Goal: Information Seeking & Learning: Find specific page/section

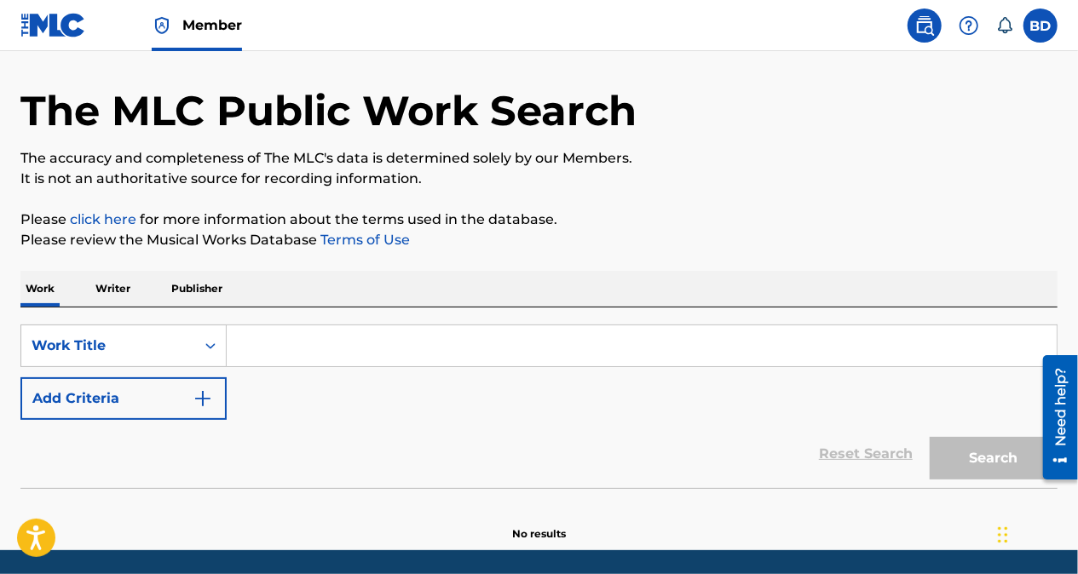
scroll to position [60, 0]
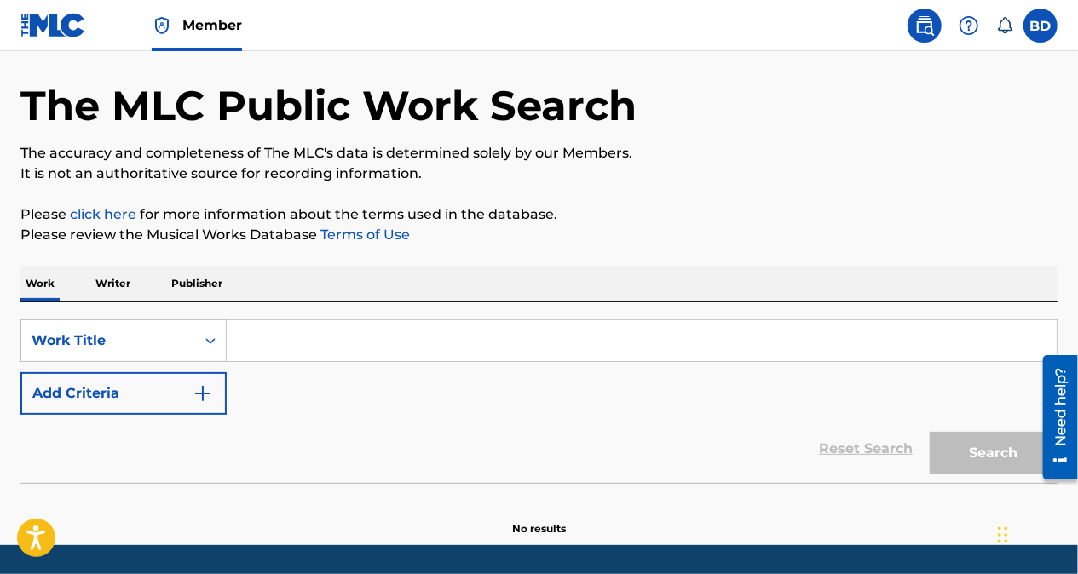
click at [193, 288] on p "Publisher" at bounding box center [196, 284] width 61 height 36
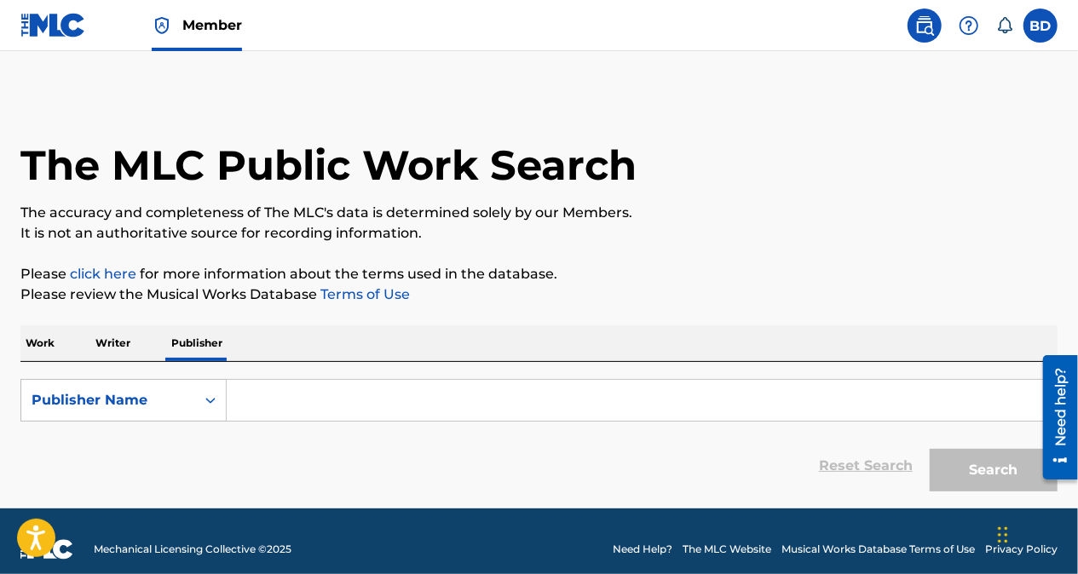
click at [395, 400] on input "Search Form" at bounding box center [642, 400] width 830 height 41
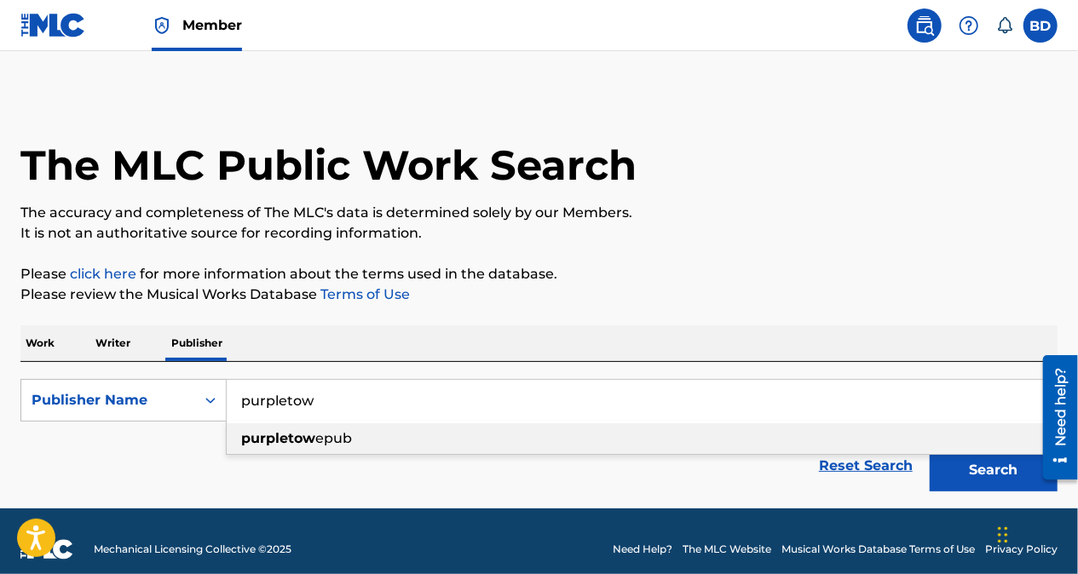
click at [326, 445] on span "epub" at bounding box center [333, 438] width 37 height 16
type input "purpletowepub"
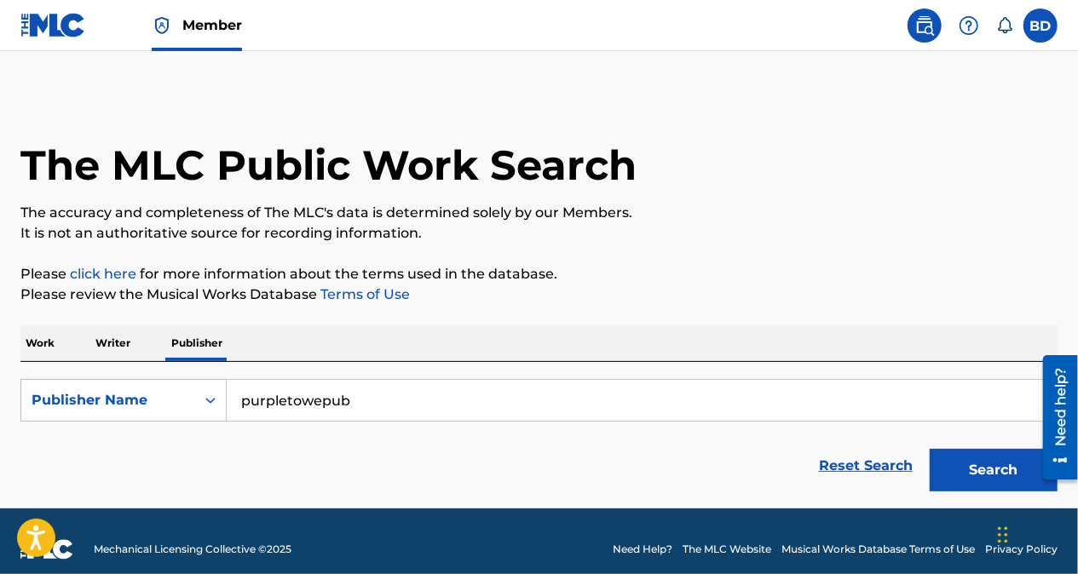
click at [988, 467] on button "Search" at bounding box center [994, 470] width 128 height 43
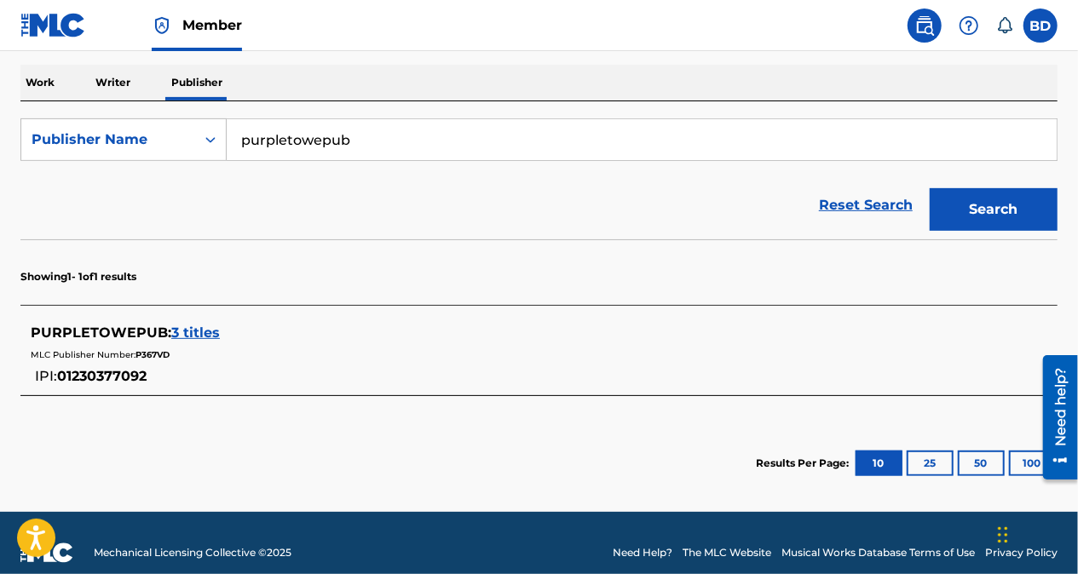
scroll to position [262, 0]
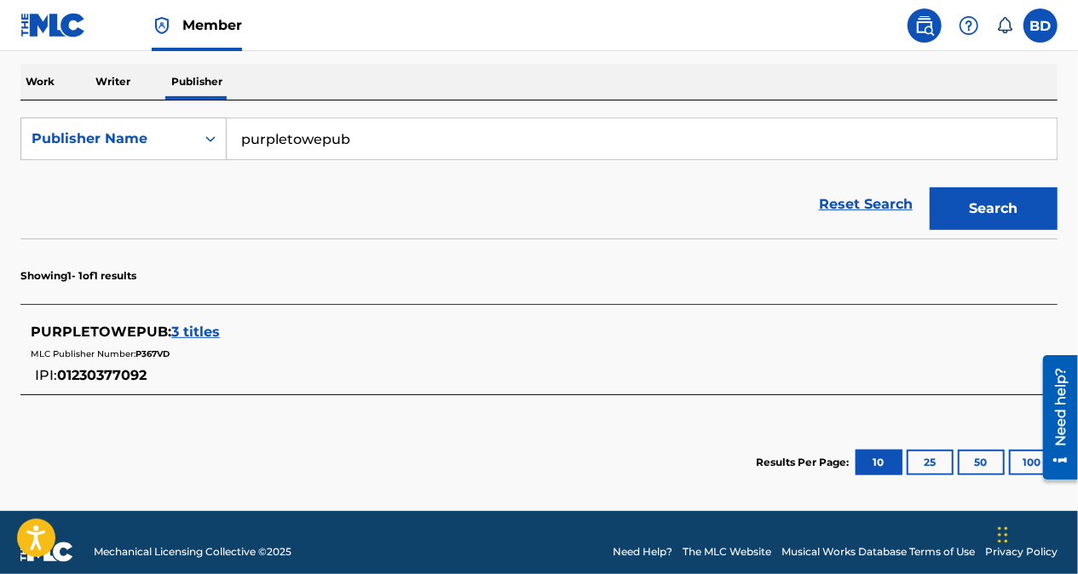
click at [199, 334] on span "3 titles" at bounding box center [195, 332] width 49 height 16
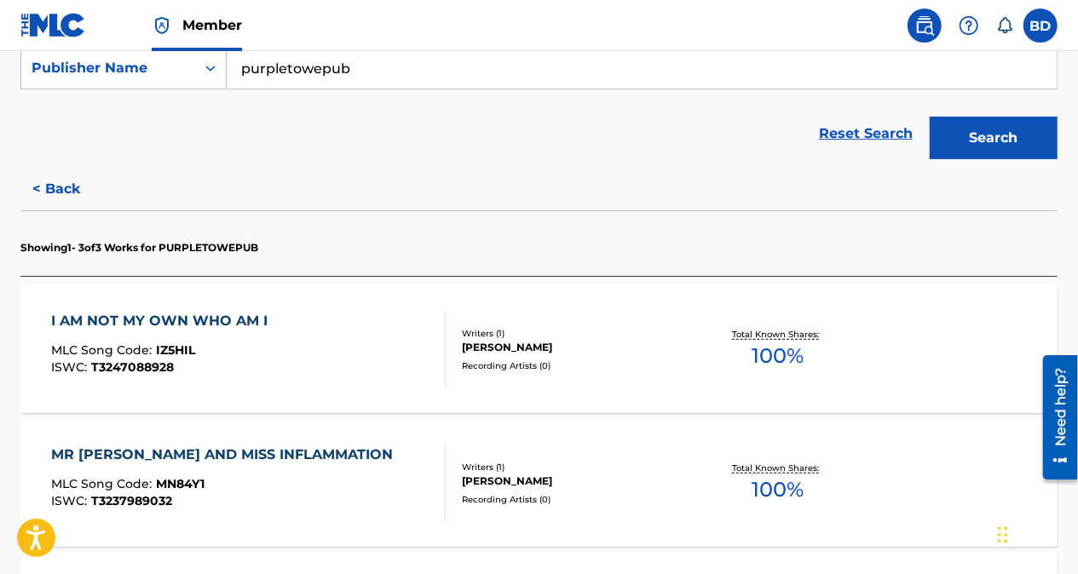
scroll to position [331, 0]
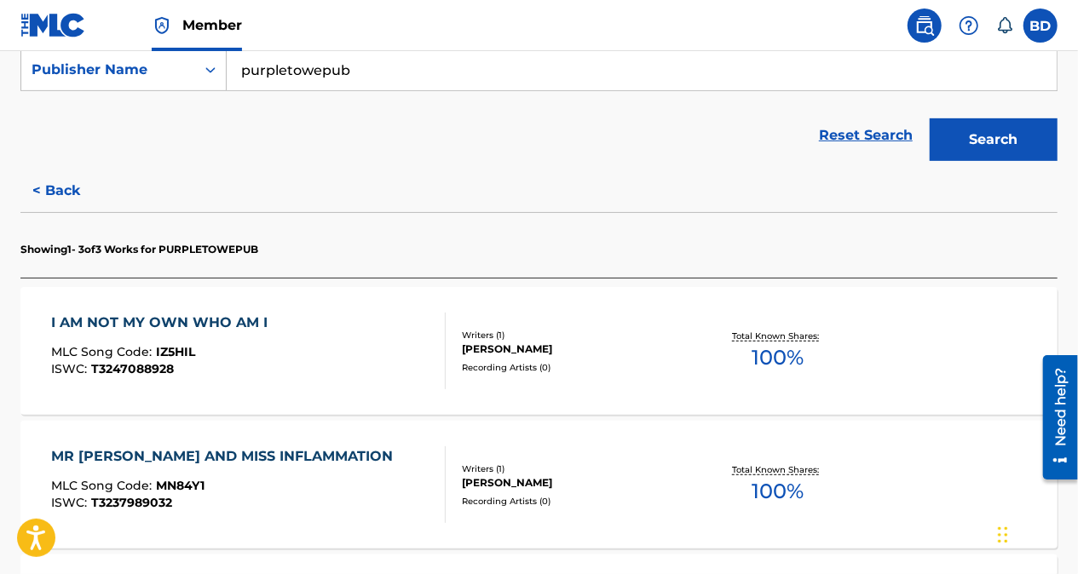
click at [54, 190] on button "< Back" at bounding box center [71, 191] width 102 height 43
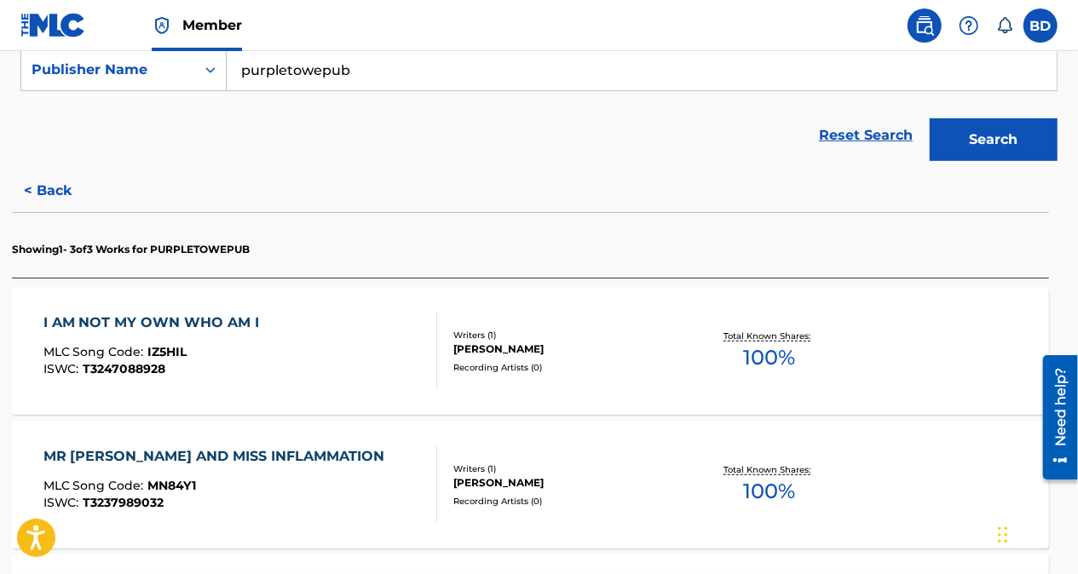
scroll to position [279, 0]
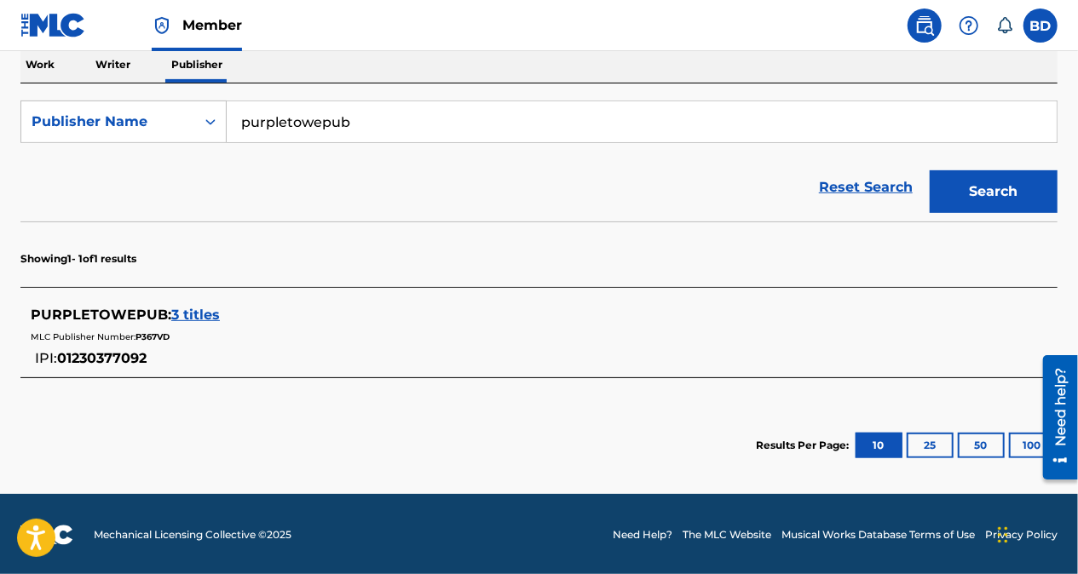
click at [1045, 26] on label at bounding box center [1040, 26] width 34 height 34
click at [1040, 26] on input "BD [PERSON_NAME] [EMAIL_ADDRESS][DOMAIN_NAME] Notification Preferences Profile …" at bounding box center [1040, 26] width 0 height 0
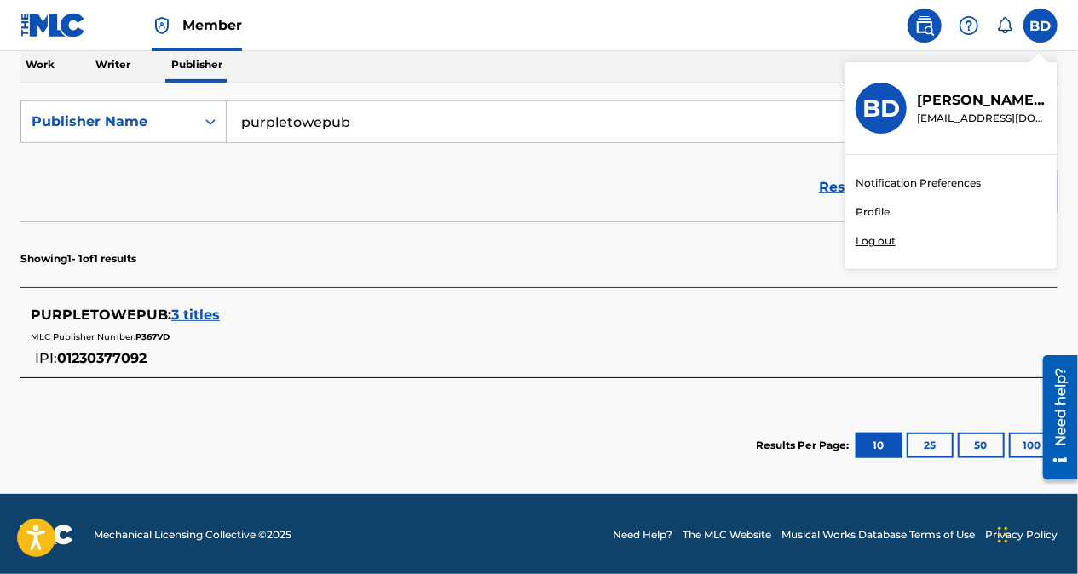
click at [982, 362] on div "PURPLETOWEPUB : 3 titles MLC Publisher Number: P367VD IPI: 01230377092" at bounding box center [517, 337] width 972 height 64
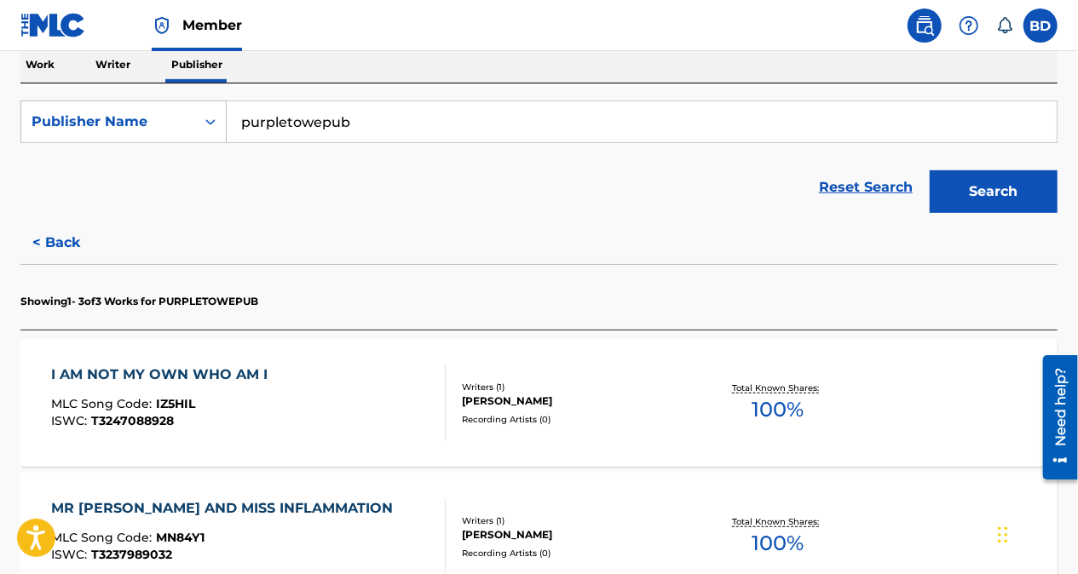
click at [32, 73] on p "Work" at bounding box center [39, 65] width 39 height 36
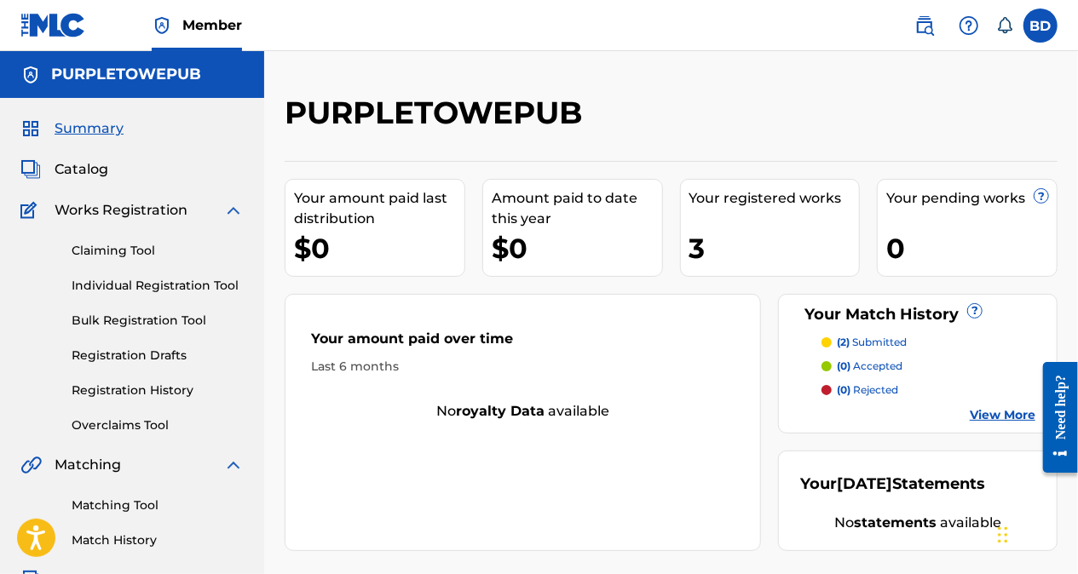
click at [726, 235] on div "3" at bounding box center [774, 248] width 170 height 38
click at [997, 418] on link "View More" at bounding box center [1003, 415] width 66 height 18
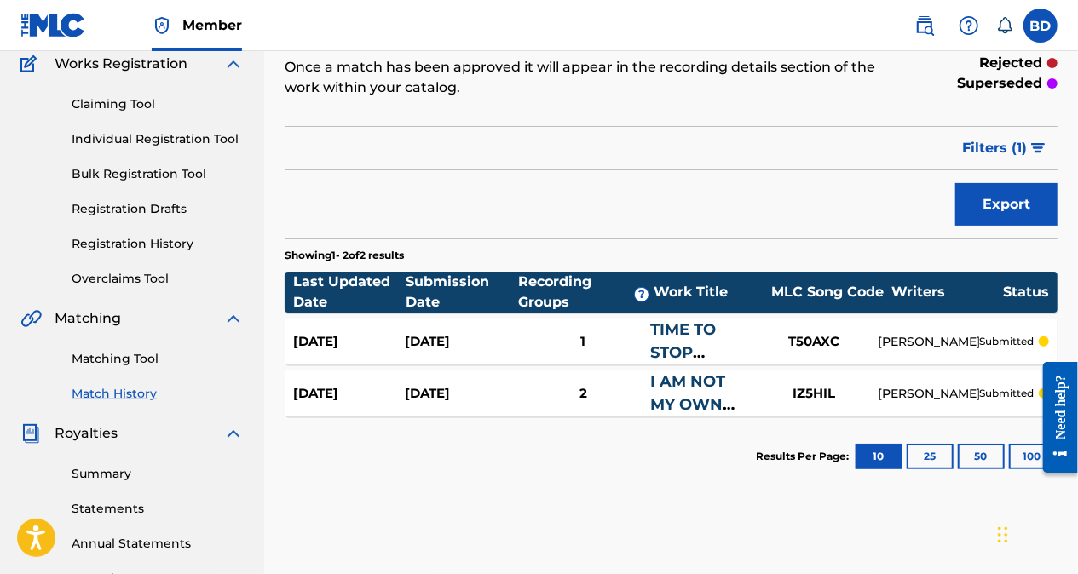
scroll to position [157, 0]
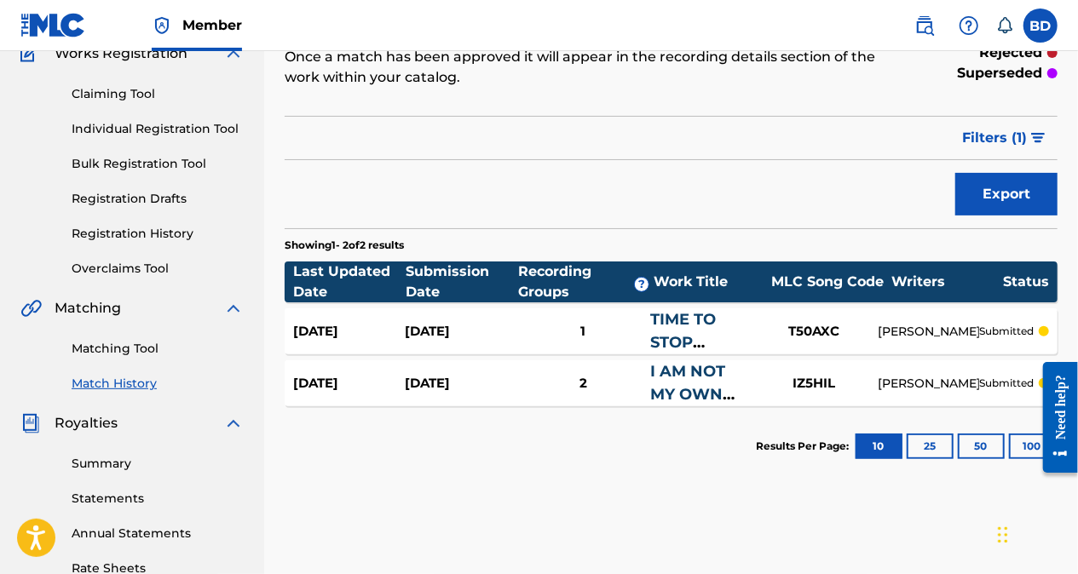
click at [1048, 30] on label at bounding box center [1040, 26] width 34 height 34
click at [1040, 26] on input "BD [PERSON_NAME] [EMAIL_ADDRESS][DOMAIN_NAME] Notification Preferences Profile …" at bounding box center [1040, 26] width 0 height 0
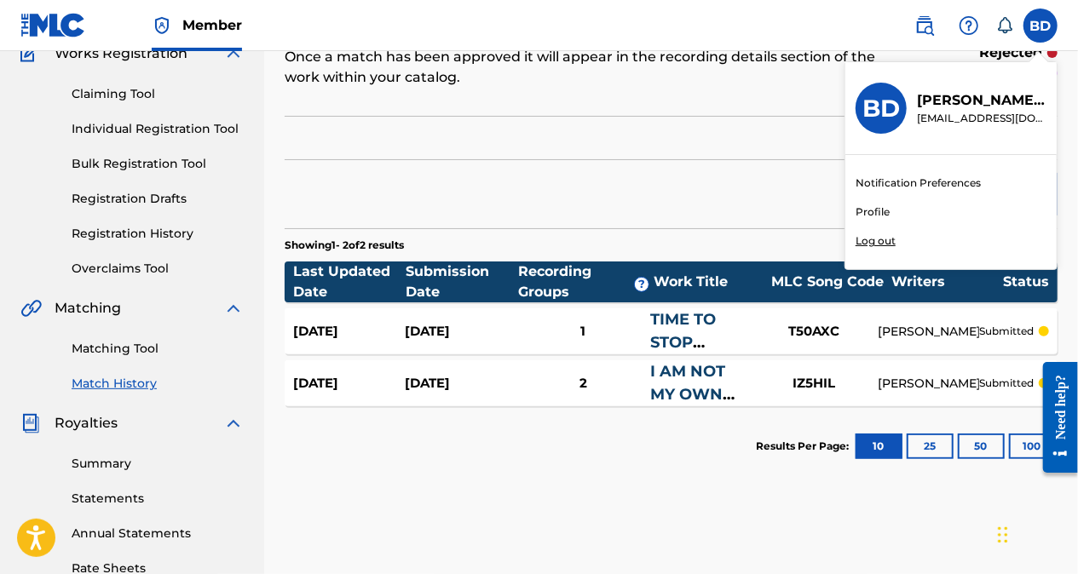
click at [874, 241] on div "Member BD BD [PERSON_NAME] [PERSON_NAME][EMAIL_ADDRESS][DOMAIN_NAME] Notificati…" at bounding box center [539, 371] width 1078 height 1057
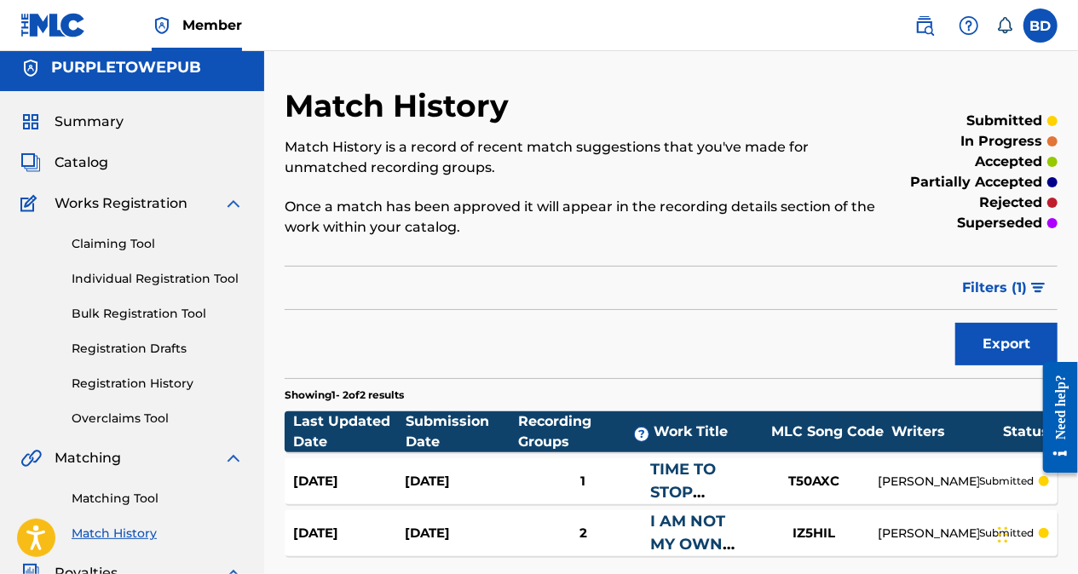
scroll to position [0, 0]
